Goal: Task Accomplishment & Management: Use online tool/utility

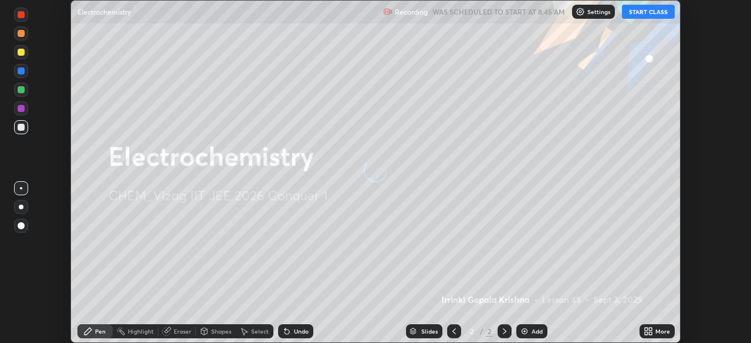
scroll to position [343, 750]
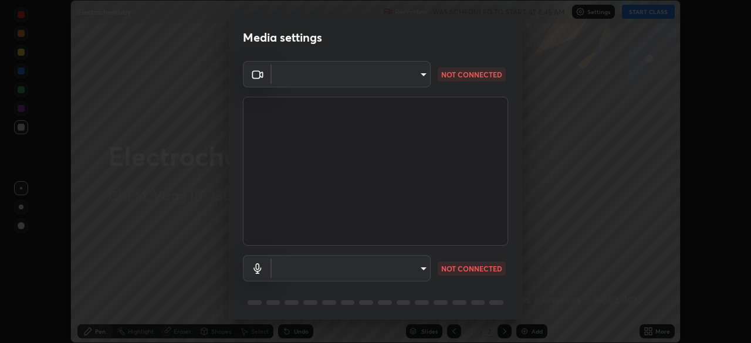
type input "e22b31622504561304a1b81eff57d23c6261876020de6d080eb4e3537e1d0af1"
type input "73dedaee562375ed357dad274de4f576079bcdae5b7e94905a971ffb8c244226"
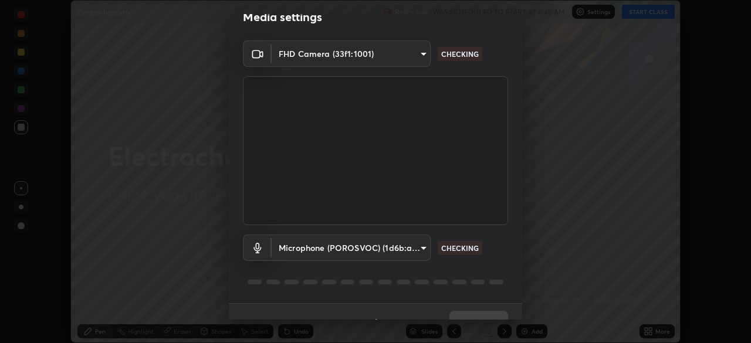
scroll to position [42, 0]
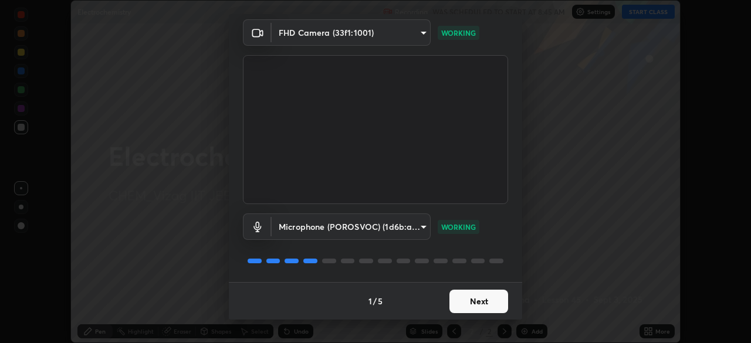
click at [416, 227] on body "Erase all Electrochemistry Recording WAS SCHEDULED TO START AT 8:45 AM Settings…" at bounding box center [375, 171] width 751 height 343
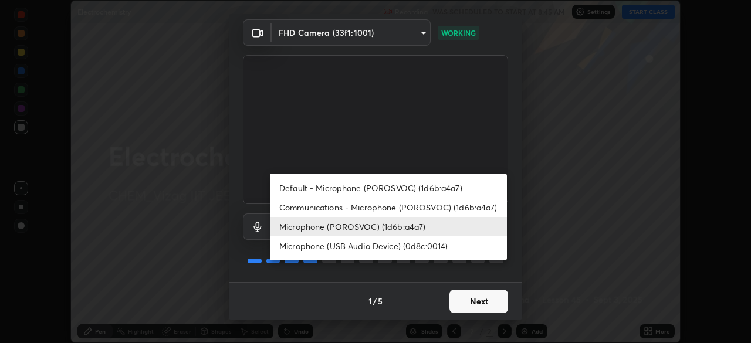
click at [416, 165] on div at bounding box center [375, 171] width 751 height 343
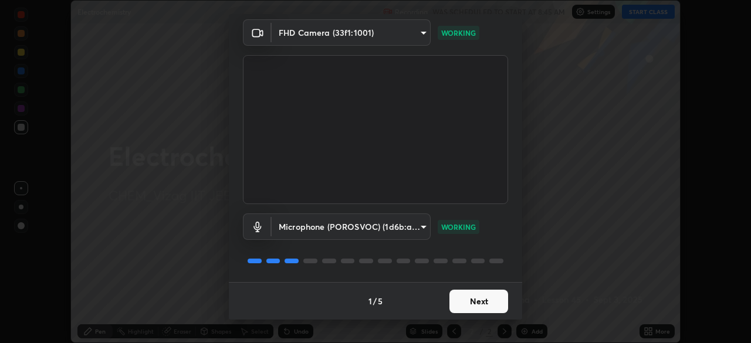
click at [471, 297] on button "Next" at bounding box center [478, 301] width 59 height 23
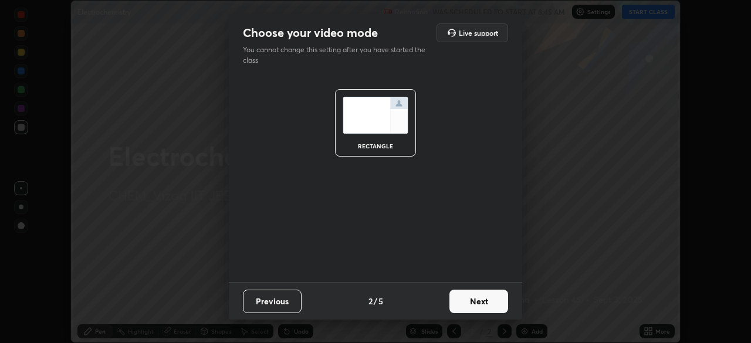
scroll to position [0, 0]
click at [477, 305] on button "Next" at bounding box center [478, 301] width 59 height 23
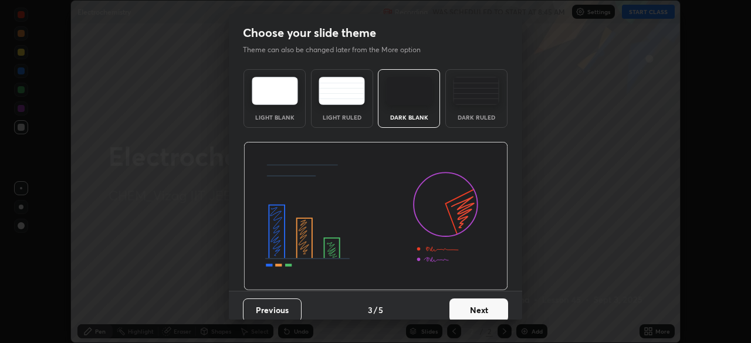
click at [475, 307] on button "Next" at bounding box center [478, 310] width 59 height 23
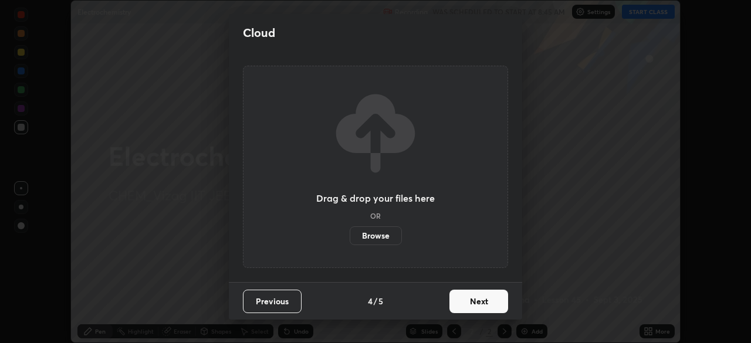
click at [472, 302] on button "Next" at bounding box center [478, 301] width 59 height 23
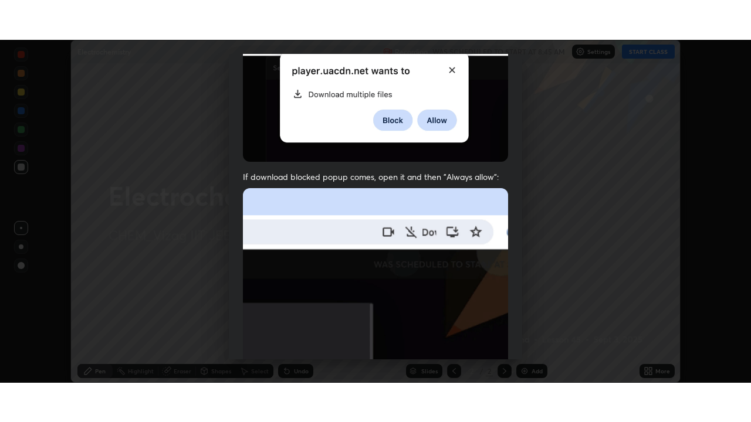
scroll to position [281, 0]
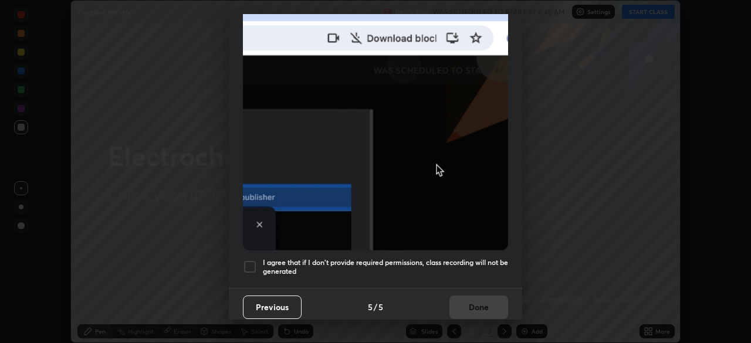
click at [317, 261] on h5 "I agree that if I don't provide required permissions, class recording will not …" at bounding box center [385, 267] width 245 height 18
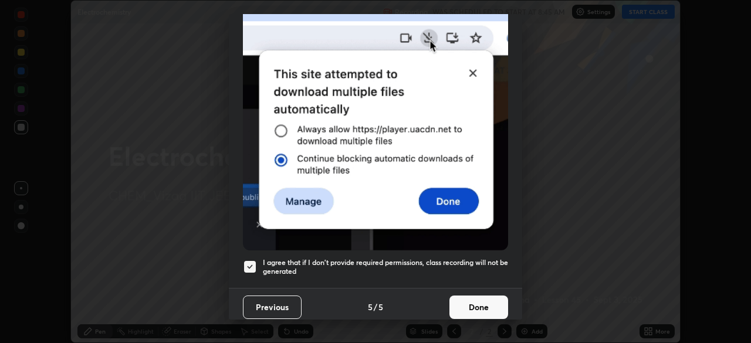
click at [469, 296] on button "Done" at bounding box center [478, 307] width 59 height 23
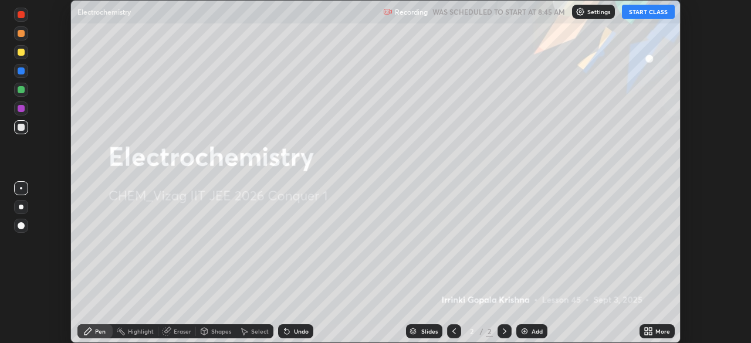
click at [522, 330] on img at bounding box center [524, 331] width 9 height 9
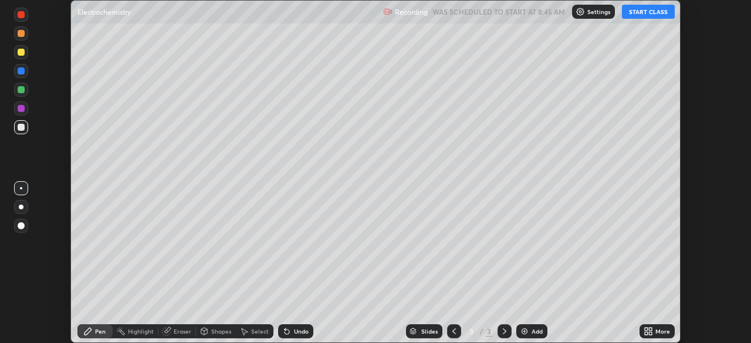
click at [645, 330] on icon at bounding box center [646, 329] width 3 height 3
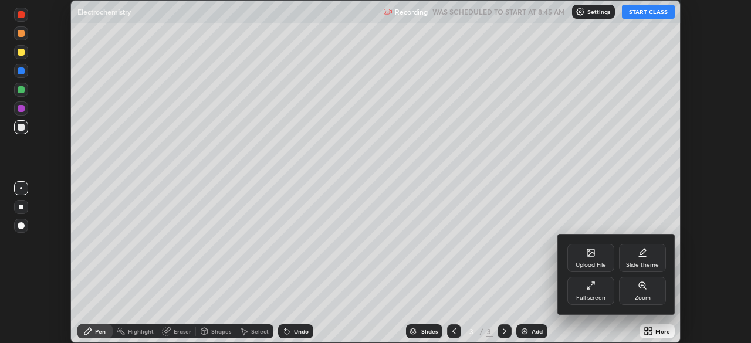
click at [587, 286] on icon at bounding box center [590, 285] width 9 height 9
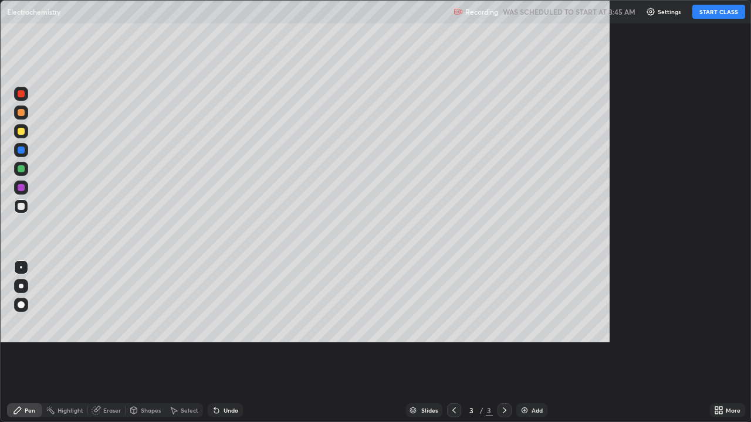
scroll to position [422, 751]
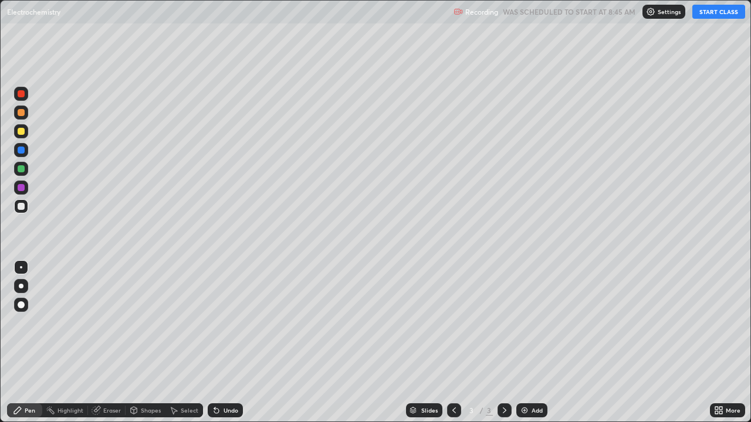
click at [701, 12] on button "START CLASS" at bounding box center [718, 12] width 53 height 14
click at [22, 132] on div at bounding box center [21, 131] width 7 height 7
click at [23, 308] on div at bounding box center [21, 305] width 14 height 14
click at [22, 207] on div at bounding box center [21, 206] width 7 height 7
click at [523, 343] on img at bounding box center [524, 410] width 9 height 9
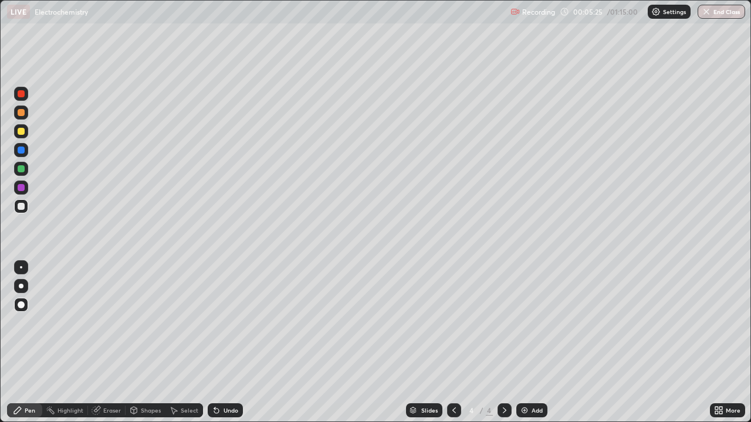
click at [18, 131] on div at bounding box center [21, 131] width 7 height 7
click at [20, 205] on div at bounding box center [21, 206] width 7 height 7
click at [234, 343] on div "Undo" at bounding box center [231, 411] width 15 height 6
click at [230, 343] on div "Undo" at bounding box center [231, 411] width 15 height 6
click at [521, 343] on img at bounding box center [524, 410] width 9 height 9
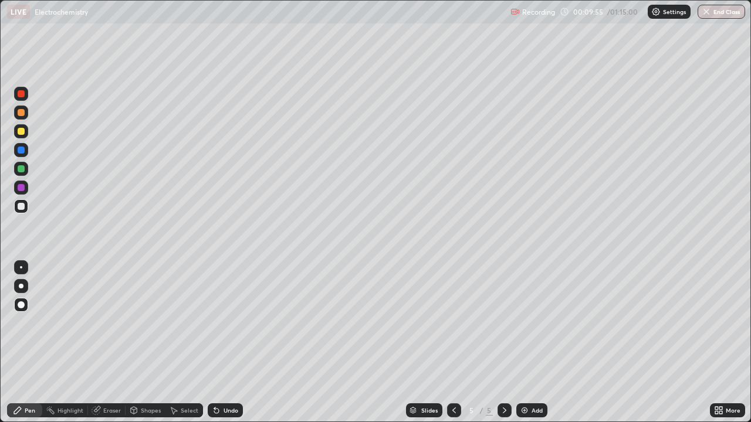
click at [23, 129] on div at bounding box center [21, 131] width 7 height 7
click at [219, 343] on div "Undo" at bounding box center [225, 411] width 35 height 14
click at [222, 343] on div "Undo" at bounding box center [225, 411] width 35 height 14
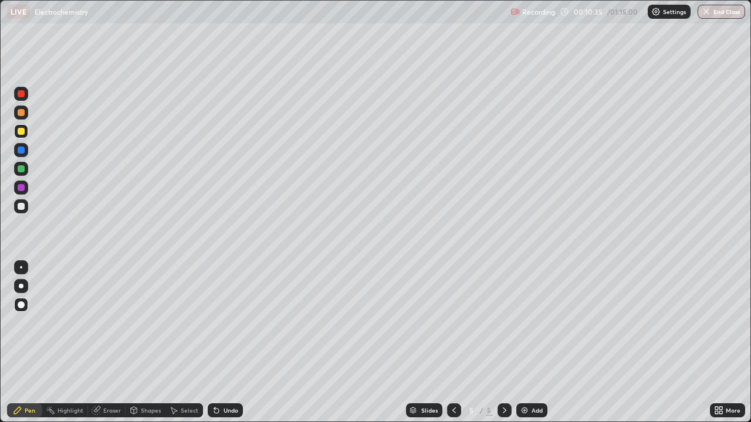
click at [221, 343] on div "Undo" at bounding box center [225, 411] width 35 height 14
click at [19, 170] on div at bounding box center [21, 168] width 7 height 7
click at [23, 204] on div at bounding box center [21, 206] width 7 height 7
click at [529, 343] on div "Add" at bounding box center [531, 411] width 31 height 14
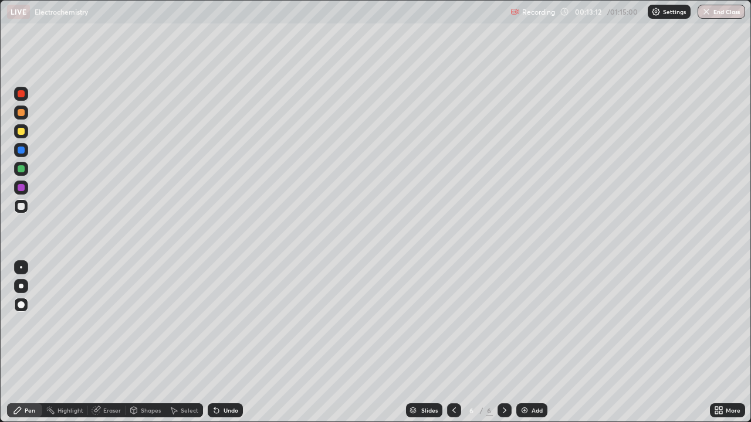
click at [21, 132] on div at bounding box center [21, 131] width 7 height 7
click at [21, 211] on div at bounding box center [21, 206] width 14 height 14
click at [525, 343] on img at bounding box center [524, 410] width 9 height 9
click at [21, 131] on div at bounding box center [21, 131] width 7 height 7
click at [452, 343] on icon at bounding box center [453, 410] width 9 height 9
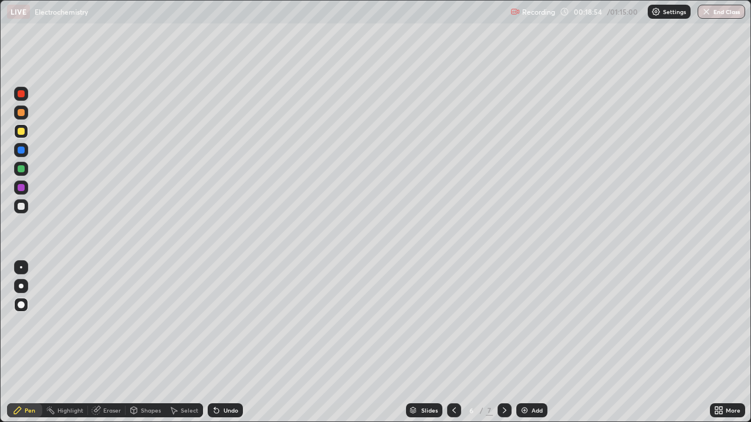
click at [503, 343] on icon at bounding box center [505, 411] width 4 height 6
click at [225, 343] on div "Undo" at bounding box center [225, 411] width 35 height 14
click at [231, 343] on div "Undo" at bounding box center [225, 411] width 35 height 14
click at [21, 204] on div at bounding box center [21, 206] width 7 height 7
click at [23, 190] on div at bounding box center [21, 187] width 7 height 7
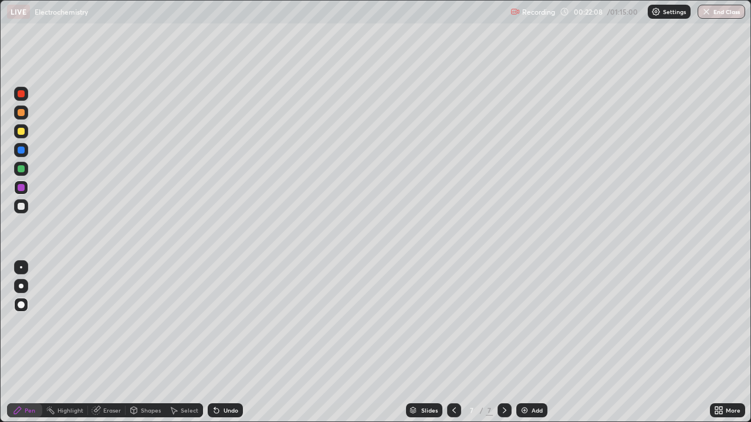
click at [523, 343] on img at bounding box center [524, 410] width 9 height 9
click at [21, 132] on div at bounding box center [21, 131] width 7 height 7
click at [21, 167] on div at bounding box center [21, 168] width 7 height 7
click at [520, 343] on img at bounding box center [524, 410] width 9 height 9
click at [18, 208] on div at bounding box center [21, 206] width 7 height 7
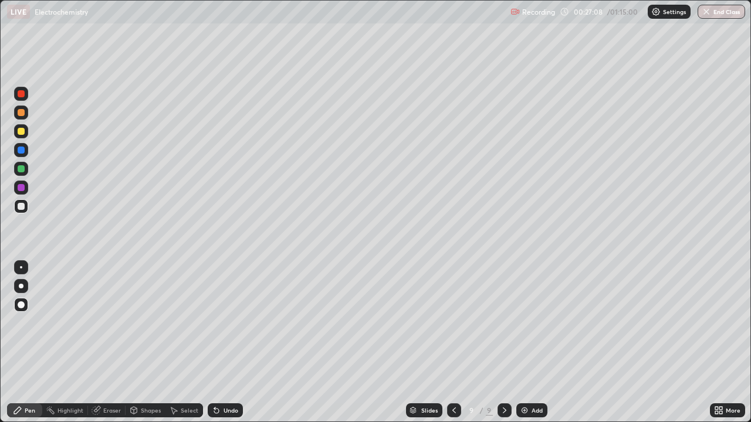
click at [224, 343] on div "Undo" at bounding box center [231, 411] width 15 height 6
click at [524, 343] on img at bounding box center [524, 410] width 9 height 9
click at [21, 132] on div at bounding box center [21, 131] width 7 height 7
click at [226, 343] on div "Undo" at bounding box center [231, 411] width 15 height 6
click at [229, 343] on div "Undo" at bounding box center [231, 411] width 15 height 6
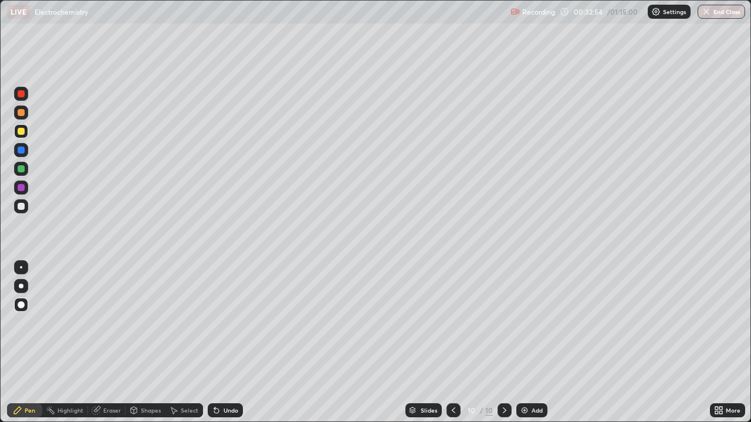
click at [20, 207] on div at bounding box center [21, 206] width 7 height 7
click at [22, 170] on div at bounding box center [21, 168] width 7 height 7
click at [28, 211] on div at bounding box center [21, 206] width 14 height 19
click at [22, 190] on div at bounding box center [21, 187] width 7 height 7
click at [526, 343] on img at bounding box center [524, 410] width 9 height 9
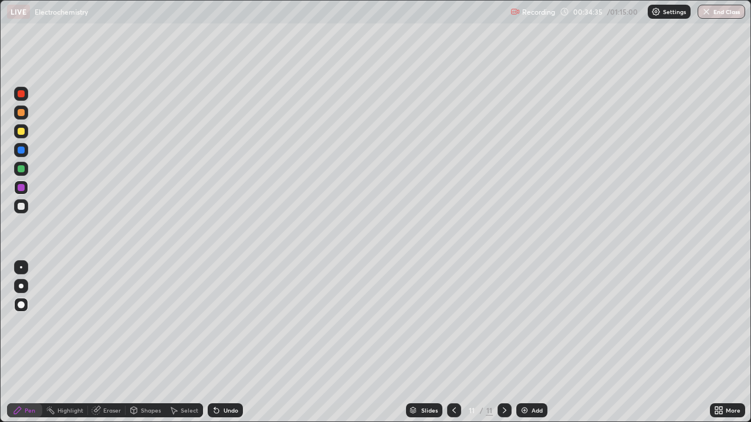
click at [19, 130] on div at bounding box center [21, 131] width 7 height 7
click at [226, 343] on div "Undo" at bounding box center [231, 411] width 15 height 6
click at [235, 343] on div "Undo" at bounding box center [231, 411] width 15 height 6
click at [522, 343] on img at bounding box center [524, 410] width 9 height 9
click at [447, 343] on div at bounding box center [454, 411] width 14 height 14
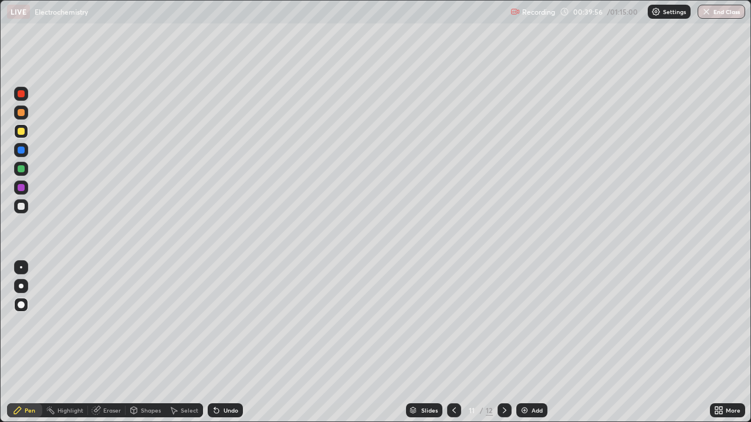
click at [500, 343] on icon at bounding box center [504, 410] width 9 height 9
click at [225, 343] on div "Undo" at bounding box center [225, 411] width 35 height 14
click at [21, 113] on div at bounding box center [21, 112] width 7 height 7
click at [224, 343] on div "Undo" at bounding box center [231, 411] width 15 height 6
click at [452, 343] on icon at bounding box center [453, 410] width 9 height 9
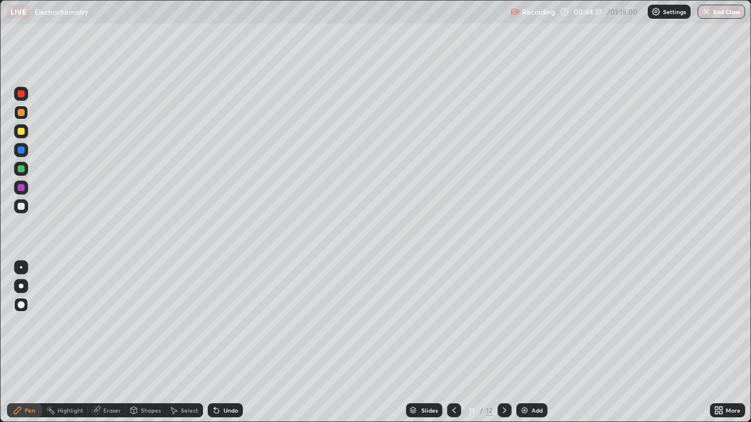
click at [504, 343] on icon at bounding box center [504, 410] width 9 height 9
click at [500, 343] on icon at bounding box center [504, 410] width 9 height 9
click at [521, 343] on img at bounding box center [524, 410] width 9 height 9
click at [22, 209] on div at bounding box center [21, 206] width 7 height 7
click at [21, 189] on div at bounding box center [21, 187] width 7 height 7
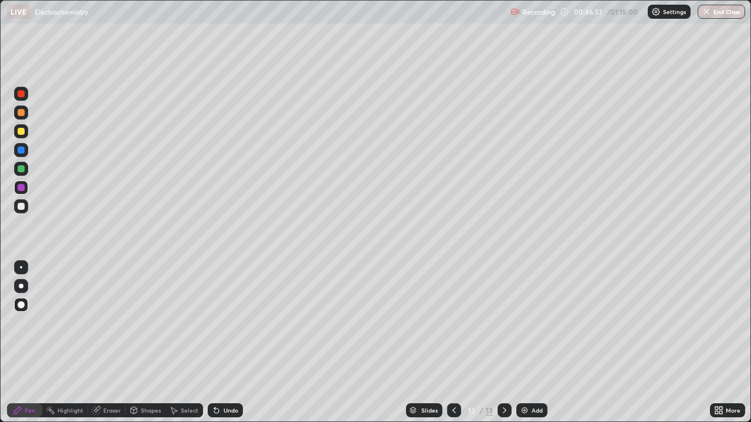
click at [453, 343] on icon at bounding box center [453, 410] width 9 height 9
click at [452, 343] on icon at bounding box center [453, 410] width 9 height 9
click at [502, 343] on icon at bounding box center [504, 410] width 9 height 9
click at [22, 207] on div at bounding box center [21, 206] width 7 height 7
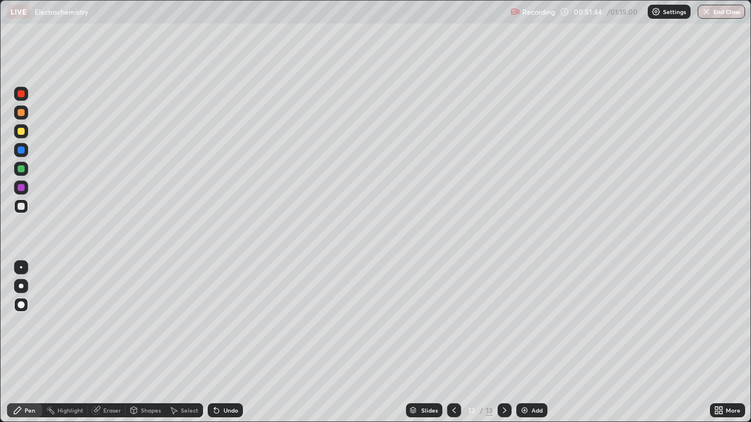
click at [526, 343] on img at bounding box center [524, 410] width 9 height 9
click at [18, 171] on div at bounding box center [21, 168] width 7 height 7
click at [222, 343] on div "Undo" at bounding box center [225, 411] width 35 height 14
click at [21, 206] on div at bounding box center [21, 206] width 7 height 7
click at [209, 343] on div "Undo" at bounding box center [225, 411] width 35 height 14
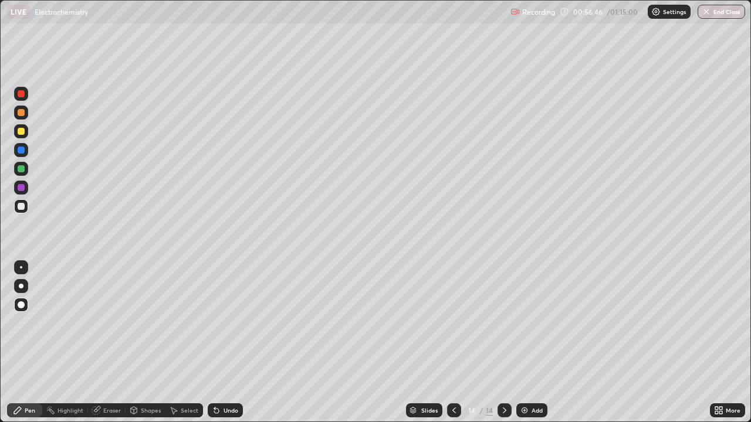
click at [215, 343] on icon at bounding box center [216, 411] width 5 height 5
click at [229, 343] on div "Undo" at bounding box center [231, 411] width 15 height 6
click at [225, 343] on div "Undo" at bounding box center [225, 411] width 35 height 14
click at [214, 343] on icon at bounding box center [216, 411] width 5 height 5
click at [92, 343] on icon at bounding box center [96, 410] width 9 height 9
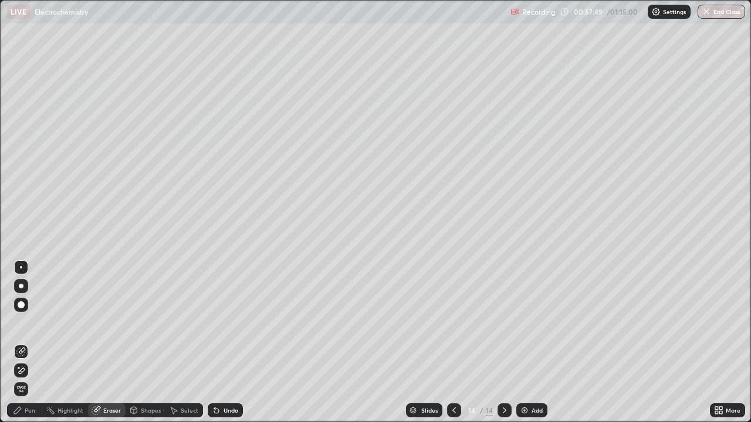
click at [32, 343] on div "Pen" at bounding box center [30, 411] width 11 height 6
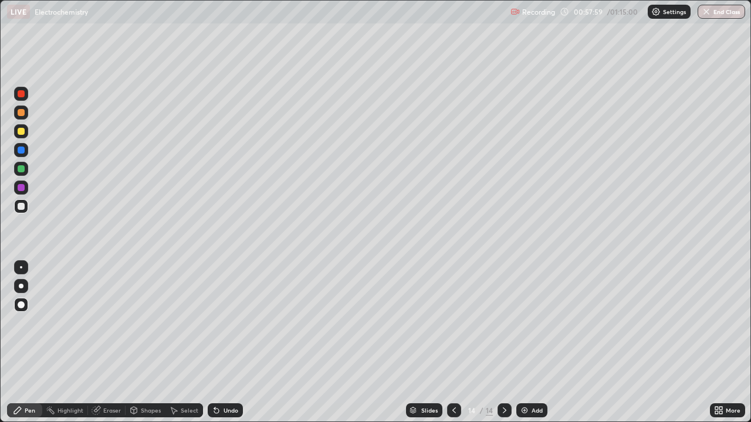
click at [218, 343] on icon at bounding box center [216, 410] width 9 height 9
click at [224, 343] on div "Undo" at bounding box center [231, 411] width 15 height 6
click at [219, 343] on icon at bounding box center [216, 410] width 9 height 9
click at [108, 343] on div "Eraser" at bounding box center [112, 411] width 18 height 6
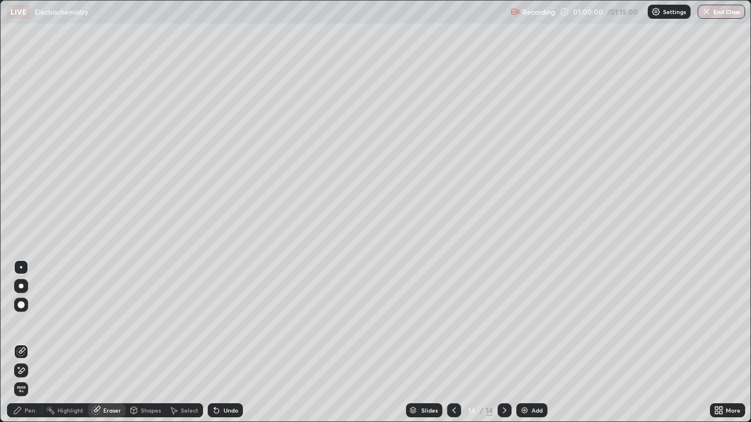
click at [29, 343] on div "Pen" at bounding box center [30, 411] width 11 height 6
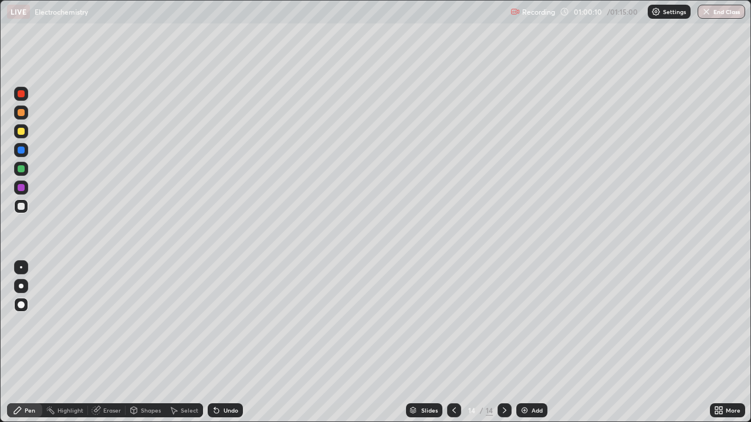
click at [97, 343] on icon at bounding box center [97, 410] width 6 height 6
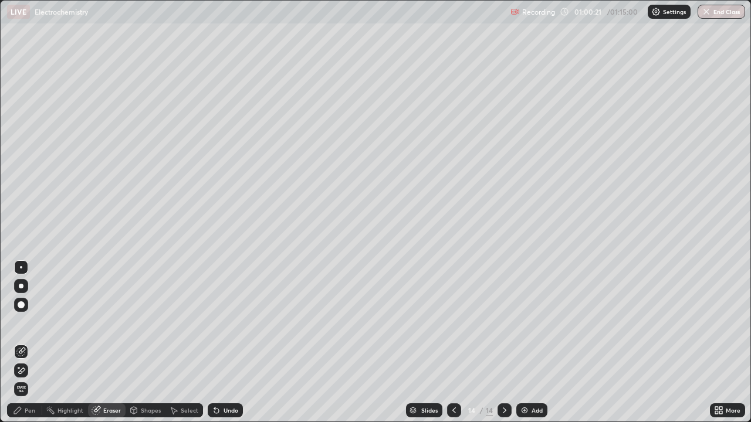
click at [23, 343] on div "Pen" at bounding box center [24, 411] width 35 height 14
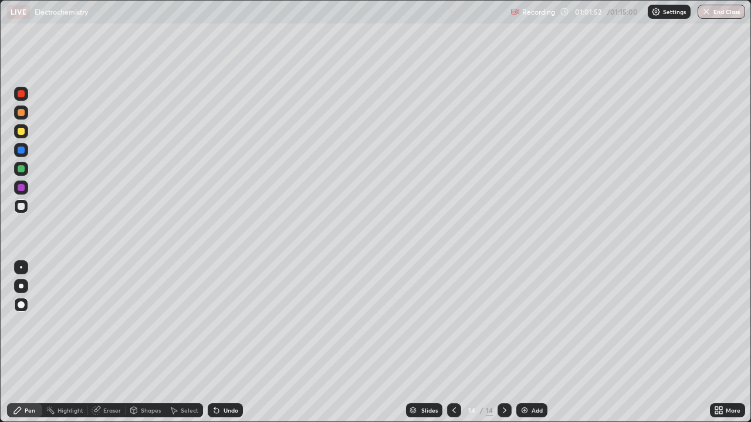
click at [526, 343] on img at bounding box center [524, 410] width 9 height 9
click at [23, 134] on div at bounding box center [21, 131] width 7 height 7
click at [18, 207] on div at bounding box center [21, 206] width 7 height 7
click at [21, 134] on div at bounding box center [21, 131] width 7 height 7
click at [22, 170] on div at bounding box center [21, 168] width 7 height 7
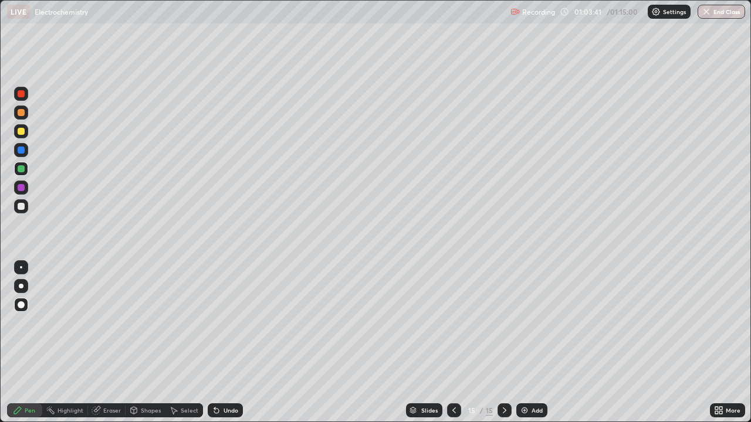
click at [22, 131] on div at bounding box center [21, 131] width 7 height 7
click at [215, 343] on icon at bounding box center [216, 411] width 5 height 5
click at [23, 205] on div at bounding box center [21, 206] width 7 height 7
click at [22, 187] on div at bounding box center [21, 187] width 7 height 7
click at [22, 152] on div at bounding box center [21, 150] width 7 height 7
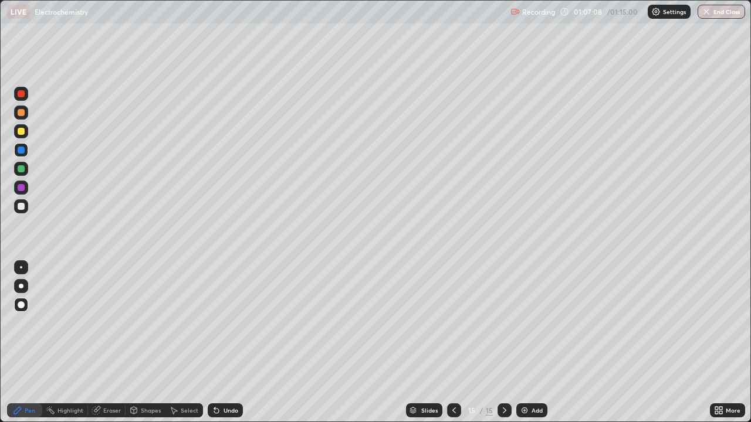
click at [215, 343] on icon at bounding box center [216, 411] width 5 height 5
click at [216, 343] on icon at bounding box center [216, 411] width 5 height 5
click at [217, 343] on icon at bounding box center [216, 411] width 5 height 5
click at [224, 343] on div "Undo" at bounding box center [231, 411] width 15 height 6
click at [227, 343] on div "Undo" at bounding box center [231, 411] width 15 height 6
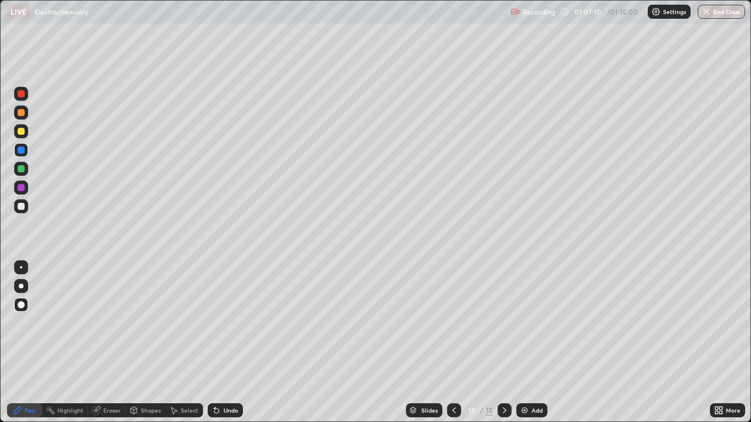
click at [227, 343] on div "Undo" at bounding box center [231, 411] width 15 height 6
click at [228, 343] on div "Undo" at bounding box center [225, 411] width 35 height 14
click at [228, 343] on div "Undo" at bounding box center [231, 411] width 15 height 6
click at [229, 343] on div "Undo" at bounding box center [231, 411] width 15 height 6
click at [16, 174] on div at bounding box center [21, 169] width 14 height 14
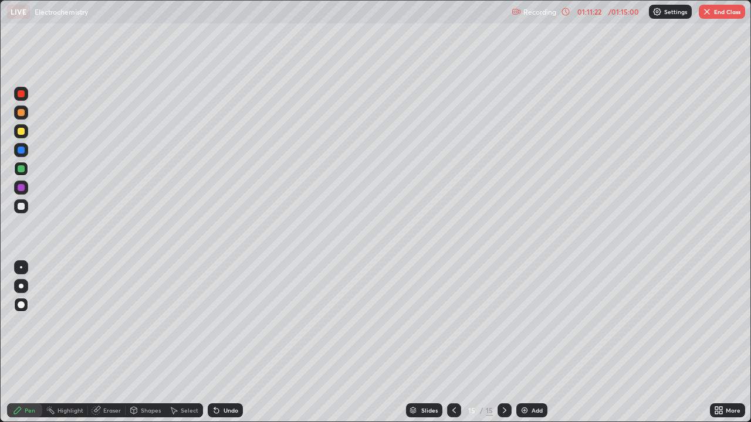
click at [523, 343] on img at bounding box center [524, 410] width 9 height 9
click at [453, 343] on icon at bounding box center [453, 410] width 9 height 9
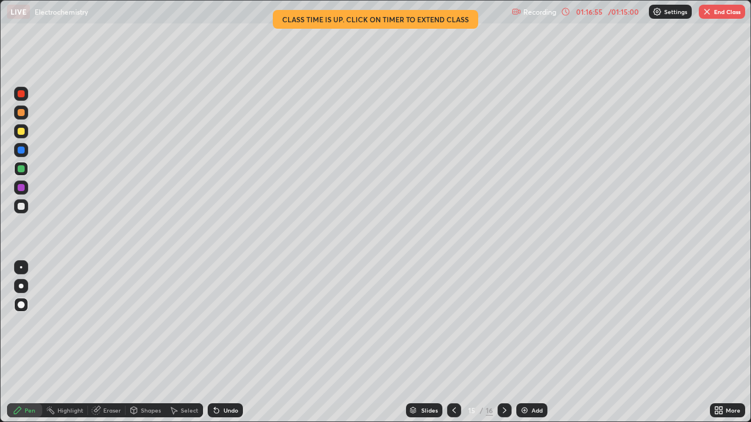
click at [722, 15] on button "End Class" at bounding box center [722, 12] width 46 height 14
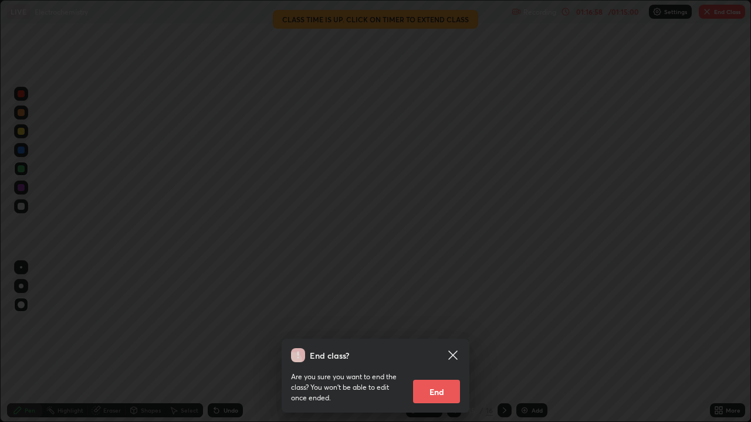
click at [438, 343] on button "End" at bounding box center [436, 391] width 47 height 23
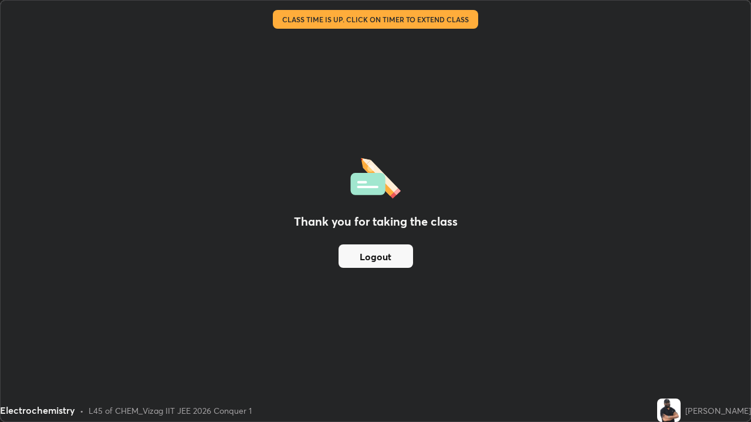
click at [378, 260] on button "Logout" at bounding box center [376, 256] width 75 height 23
